Goal: Task Accomplishment & Management: Manage account settings

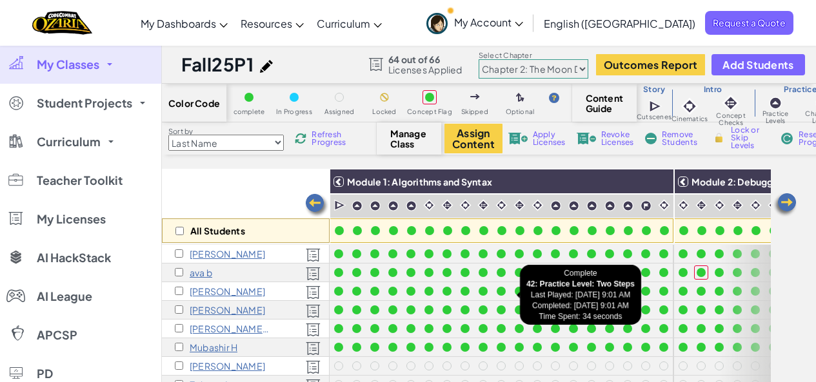
select select "5d8a57abe8919b28d5113af1"
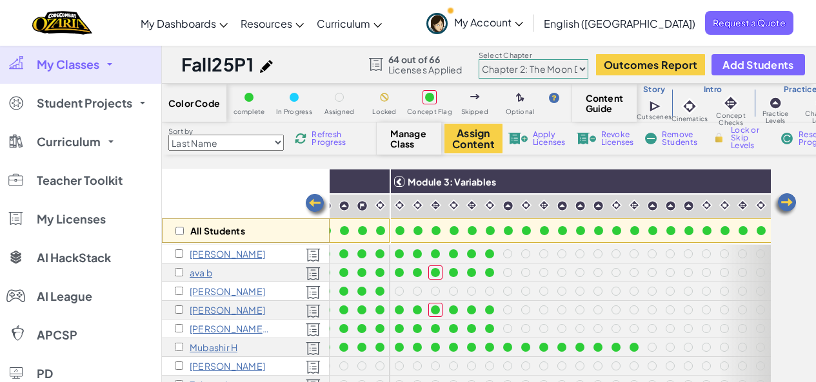
click at [219, 65] on h1 "Fall25P1" at bounding box center [217, 64] width 72 height 25
click at [264, 70] on img at bounding box center [266, 66] width 13 height 13
select select "javascript"
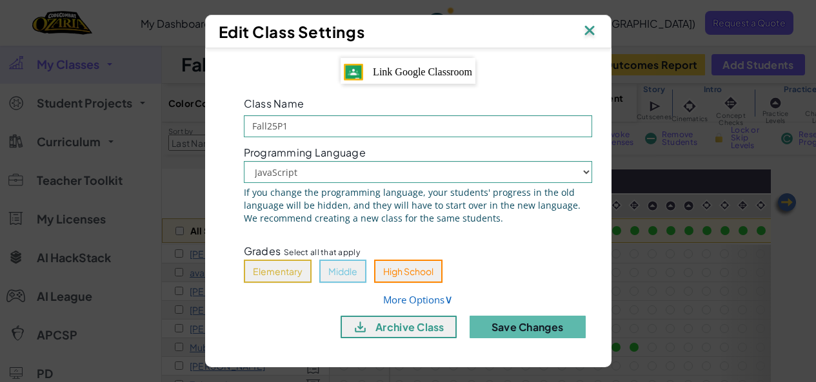
click at [591, 34] on img at bounding box center [589, 31] width 17 height 19
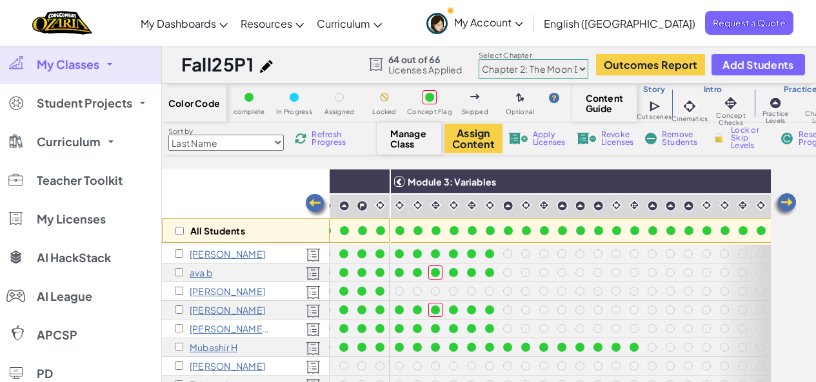
click at [106, 68] on link "My Classes" at bounding box center [80, 64] width 161 height 39
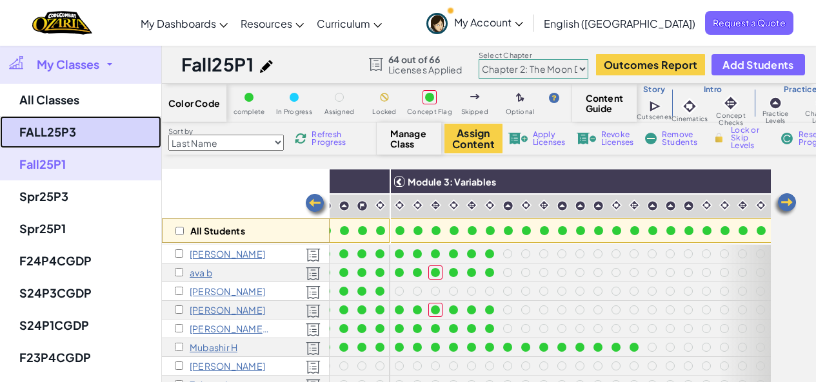
click at [64, 127] on link "FALL25P3" at bounding box center [80, 132] width 161 height 32
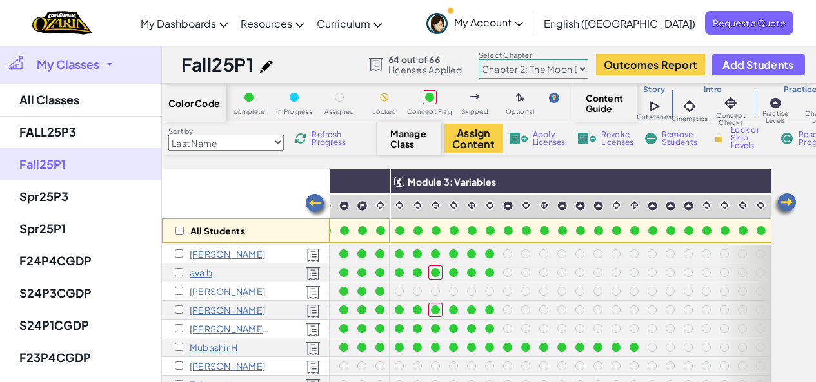
select select "5d8a57abe8919b28d5113af1"
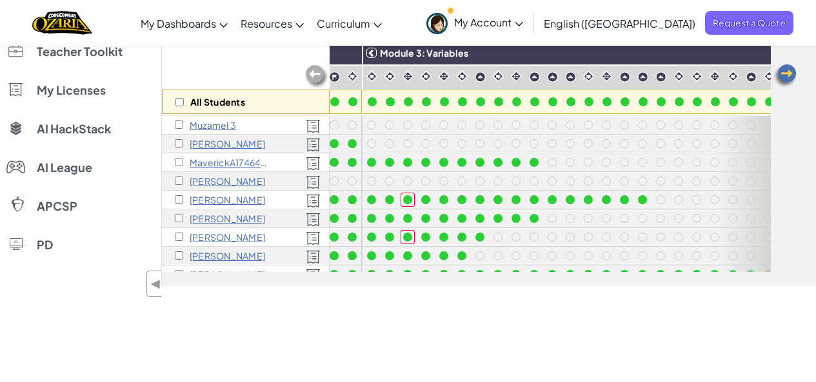
scroll to position [0, 604]
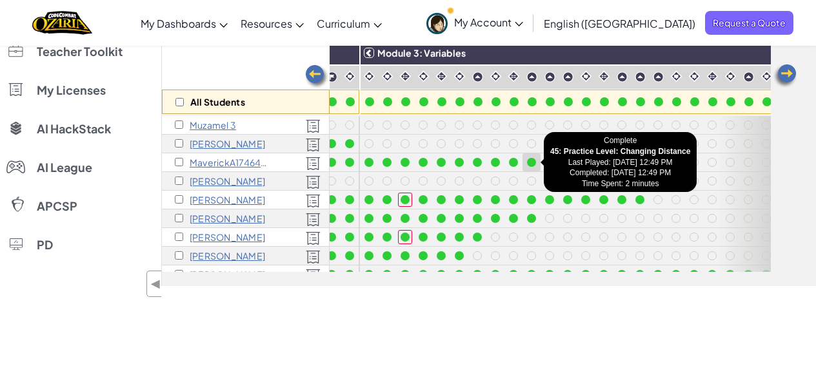
click at [533, 162] on div at bounding box center [531, 162] width 9 height 9
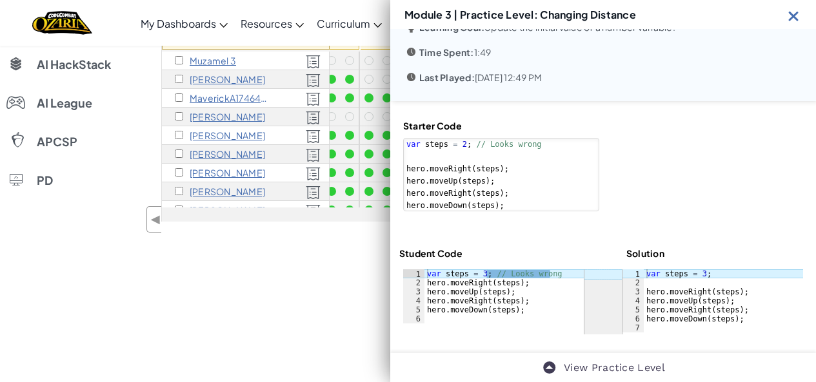
scroll to position [0, 0]
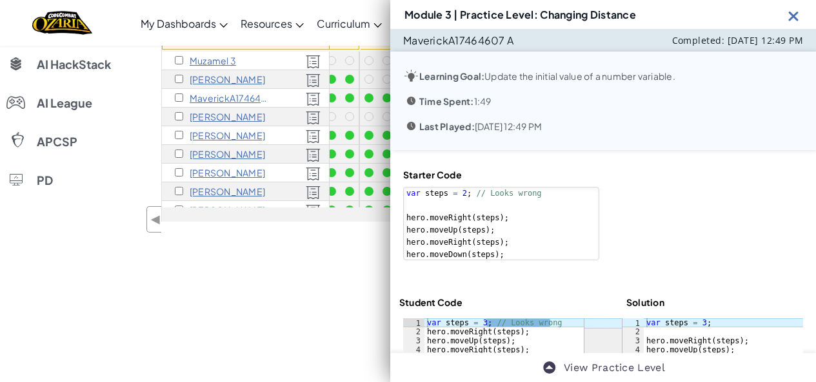
click at [794, 14] on img at bounding box center [793, 16] width 16 height 16
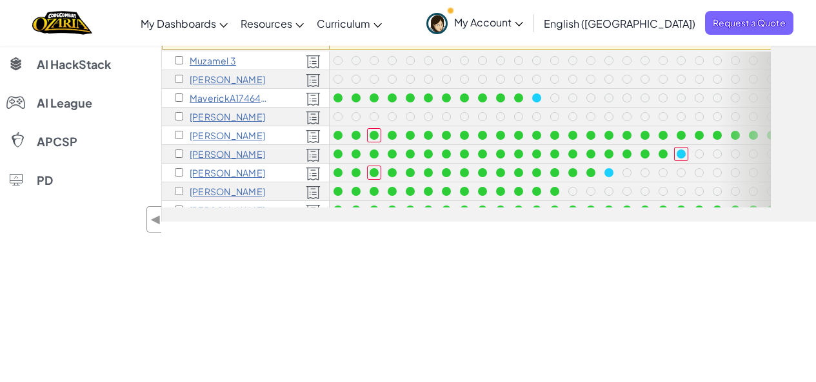
scroll to position [0, 640]
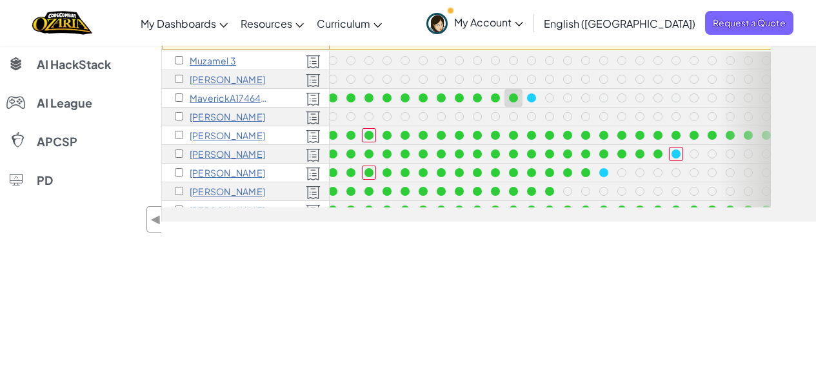
click at [531, 95] on div at bounding box center [531, 97] width 9 height 9
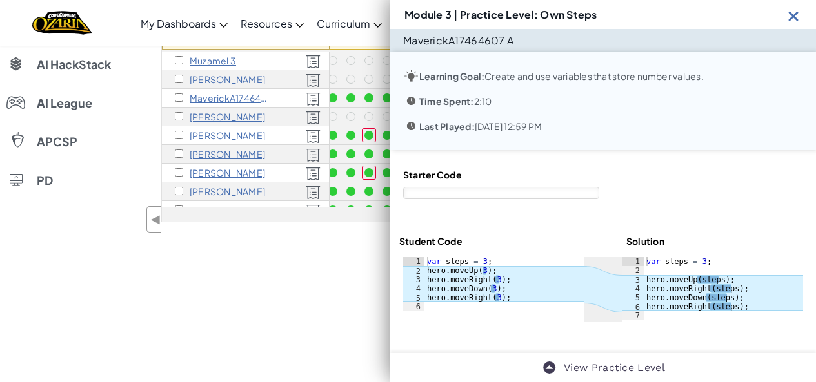
click at [531, 95] on div "Time Spent: 2:10" at bounding box center [603, 101] width 400 height 16
click at [789, 11] on img at bounding box center [793, 16] width 16 height 16
